Goal: Information Seeking & Learning: Learn about a topic

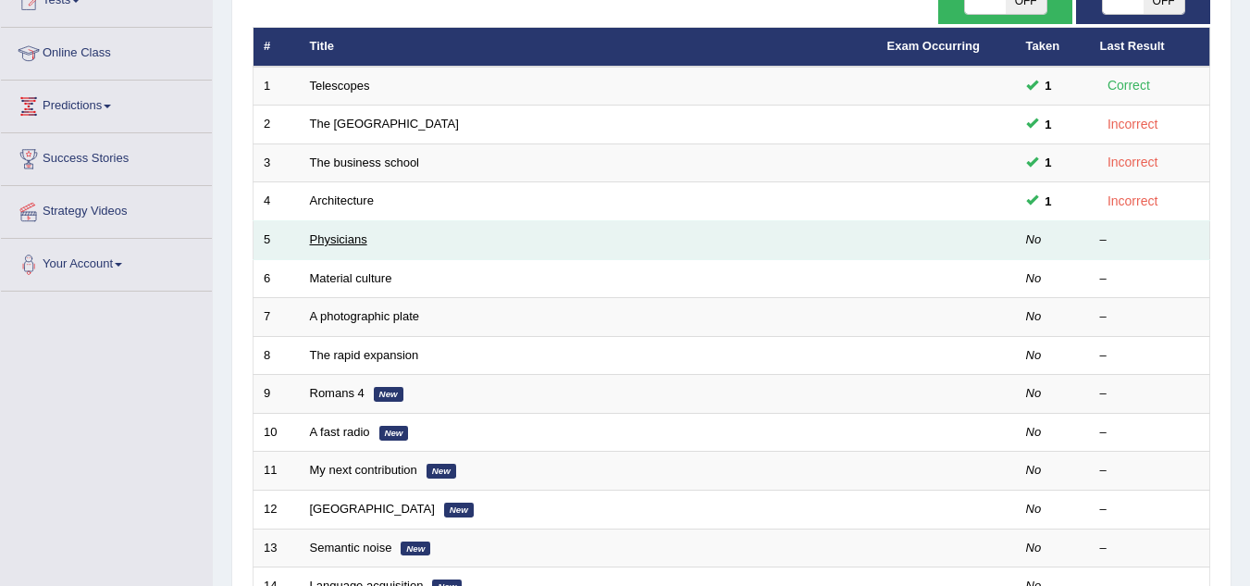
click at [349, 241] on link "Physicians" at bounding box center [338, 239] width 57 height 14
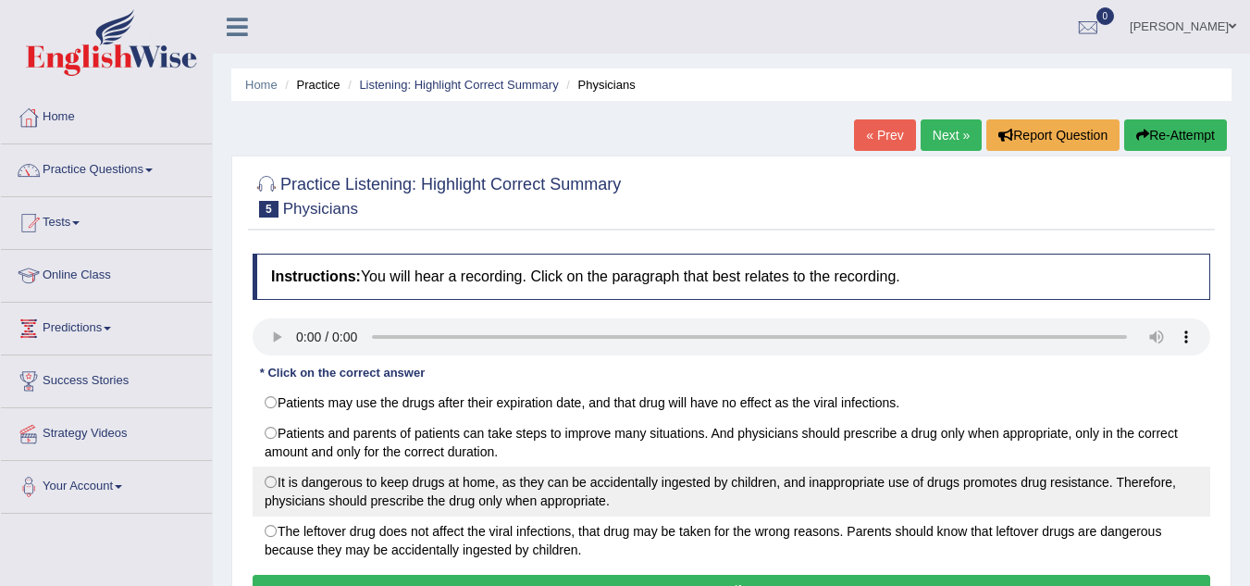
click at [280, 480] on label "It is dangerous to keep drugs at home, as they can be accidentally ingested by …" at bounding box center [732, 491] width 958 height 50
radio input "true"
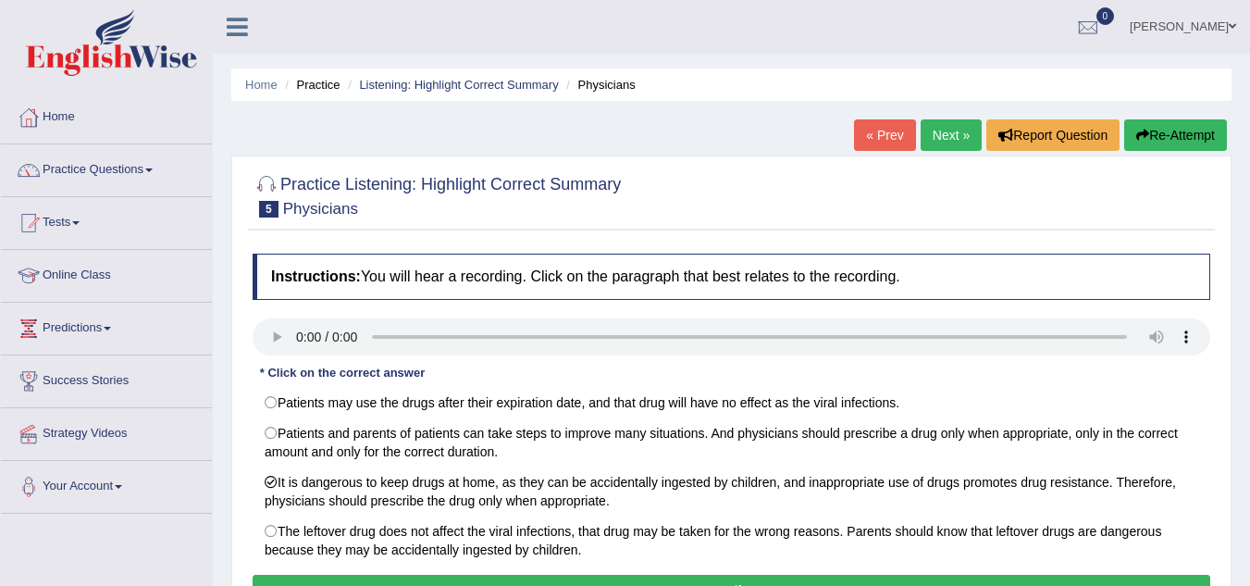
click at [1003, 576] on button "Verify" at bounding box center [732, 590] width 958 height 31
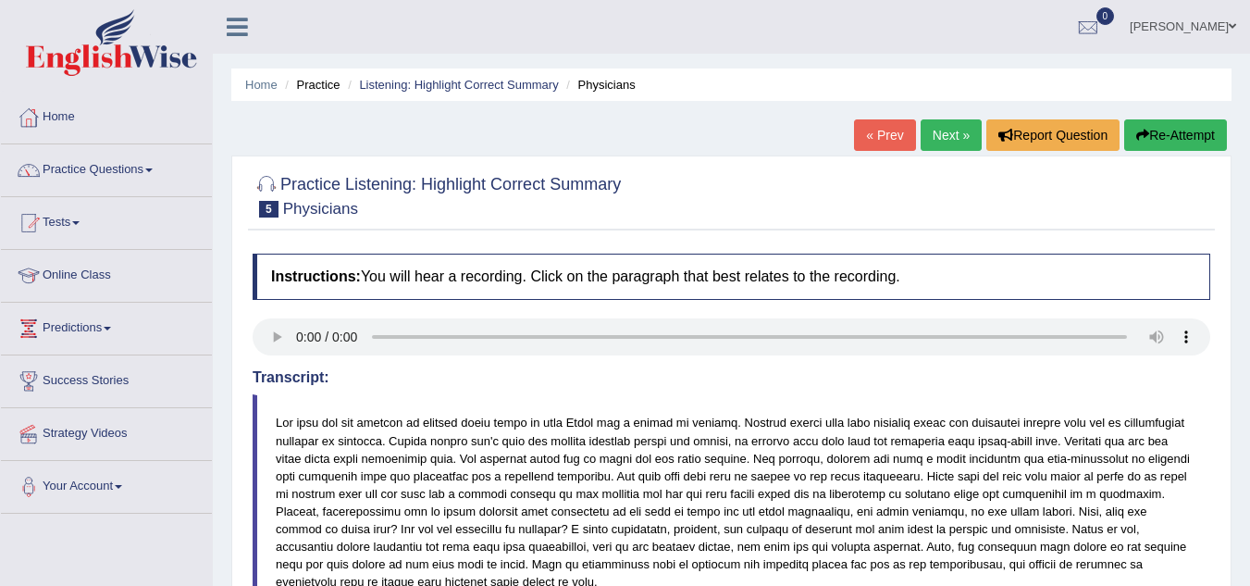
scroll to position [386, 0]
